Goal: Information Seeking & Learning: Learn about a topic

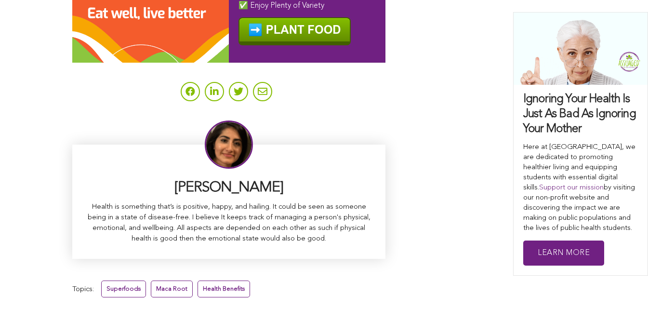
scroll to position [6157, 0]
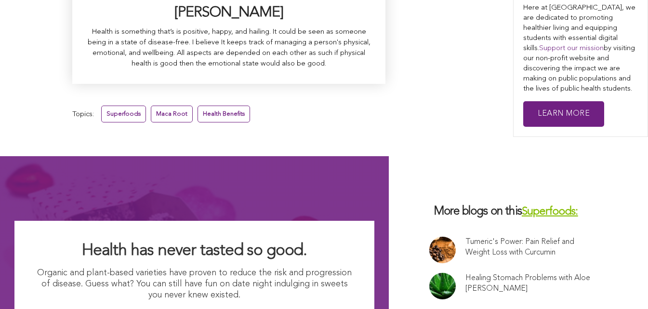
click at [465, 273] on link "Healing Stomach Problems with Aloe [PERSON_NAME]" at bounding box center [532, 283] width 134 height 21
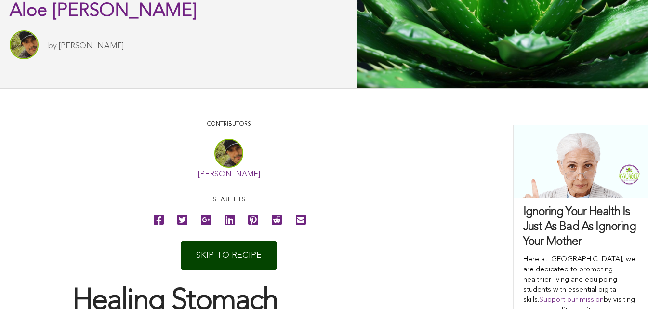
scroll to position [30, 0]
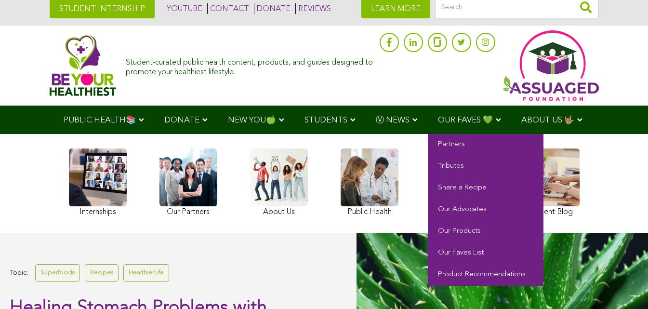
click at [438, 118] on span "OUR FAVES 💚" at bounding box center [465, 120] width 55 height 8
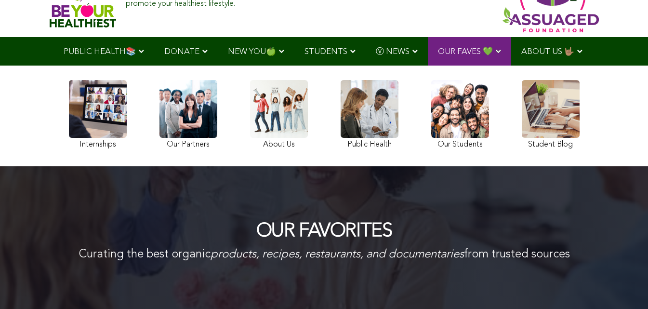
scroll to position [87, 0]
